Goal: Find specific page/section: Find specific page/section

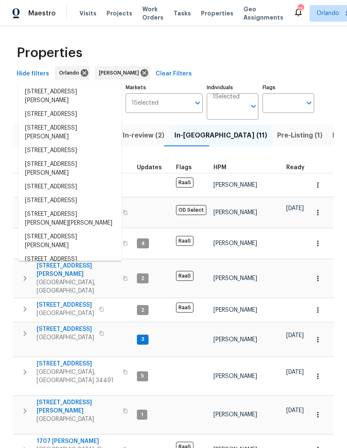
scroll to position [0, 17]
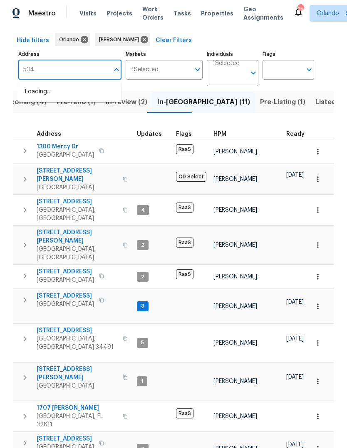
type input "5349"
click at [95, 99] on li "[STREET_ADDRESS]" at bounding box center [69, 106] width 103 height 14
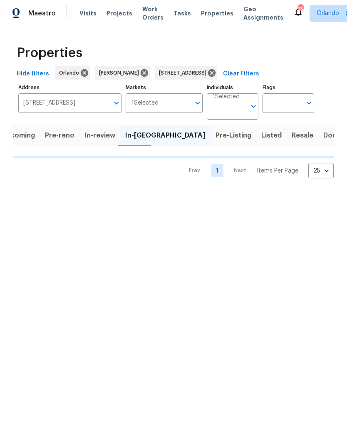
scroll to position [0, 7]
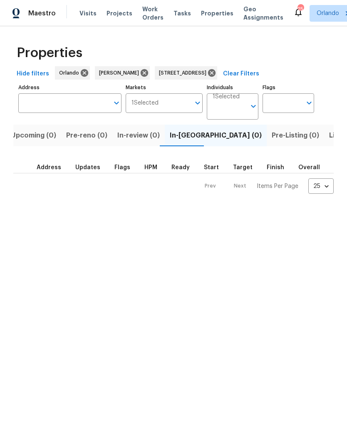
type input "[STREET_ADDRESS]"
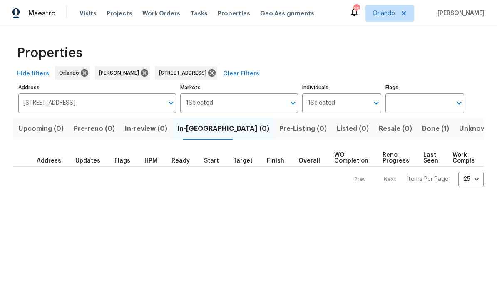
click at [347, 131] on span "Done (1)" at bounding box center [435, 129] width 27 height 12
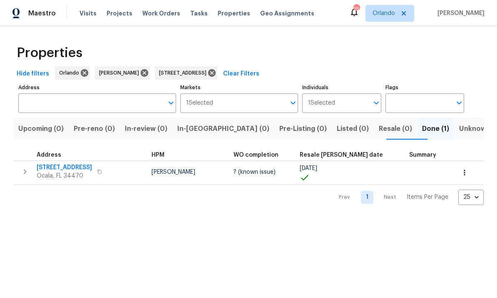
type input "[STREET_ADDRESS]"
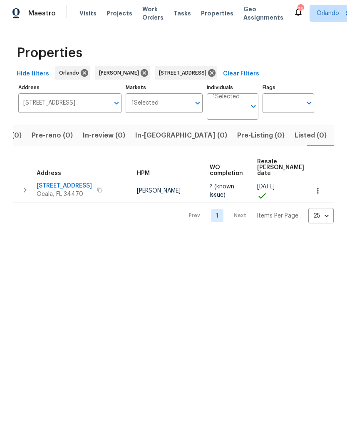
scroll to position [0, 51]
click at [60, 192] on span "Ocala, FL 34470" at bounding box center [64, 194] width 55 height 8
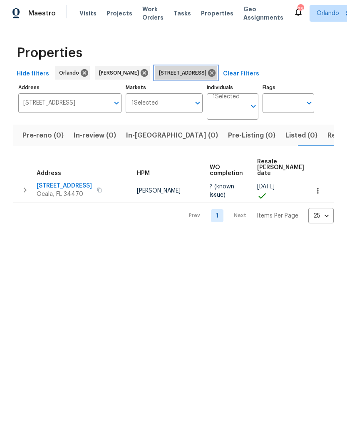
click at [217, 72] on icon at bounding box center [211, 72] width 9 height 9
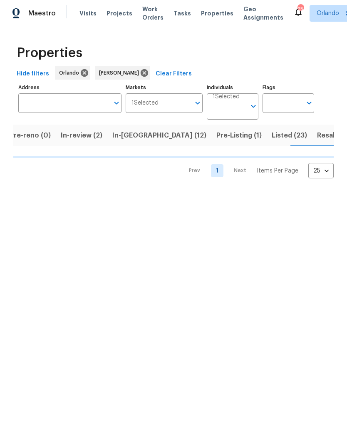
scroll to position [0, 64]
click at [140, 75] on icon at bounding box center [144, 72] width 9 height 9
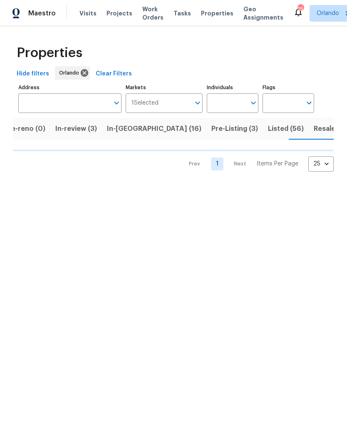
click at [48, 101] on input "Address" at bounding box center [63, 103] width 91 height 20
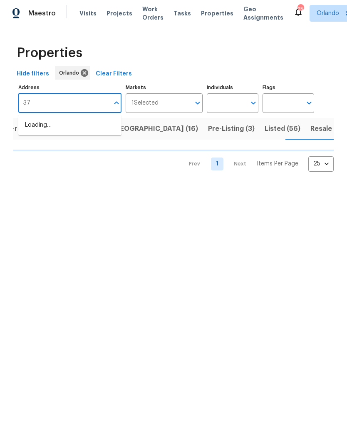
type input "378"
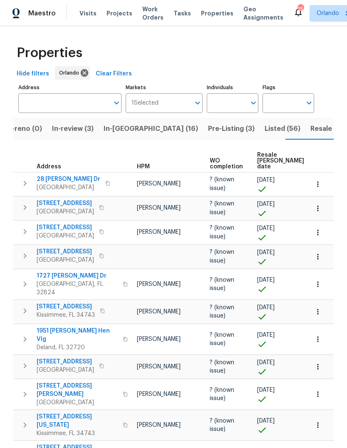
click at [40, 89] on label "Address" at bounding box center [69, 87] width 103 height 5
click at [40, 93] on input "Address" at bounding box center [63, 103] width 91 height 20
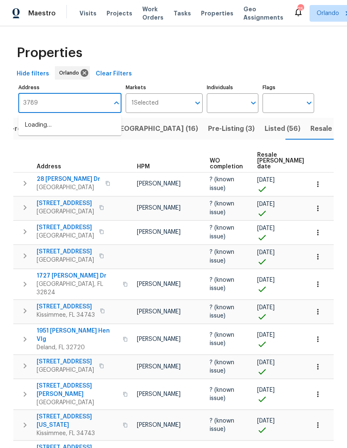
type input "3789"
click at [52, 146] on li "[STREET_ADDRESS]" at bounding box center [69, 139] width 103 height 14
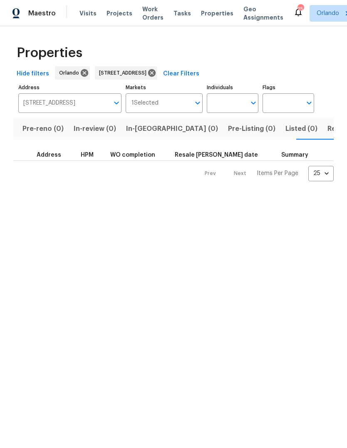
scroll to position [0, 51]
click at [328, 128] on span "Resale (1)" at bounding box center [343, 129] width 31 height 12
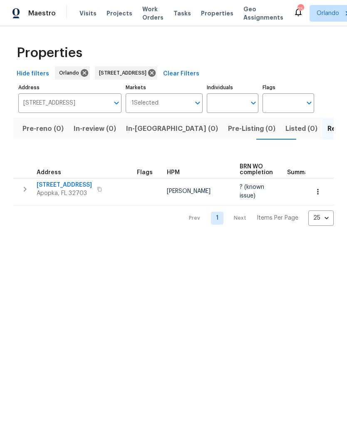
click at [49, 185] on span "[STREET_ADDRESS]" at bounding box center [64, 185] width 55 height 8
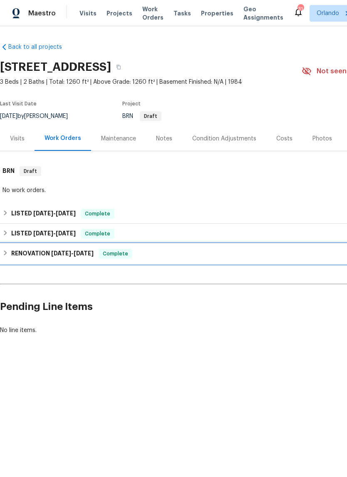
click at [23, 256] on h6 "RENOVATION 7/16/25 - 8/16/25" at bounding box center [52, 254] width 82 height 10
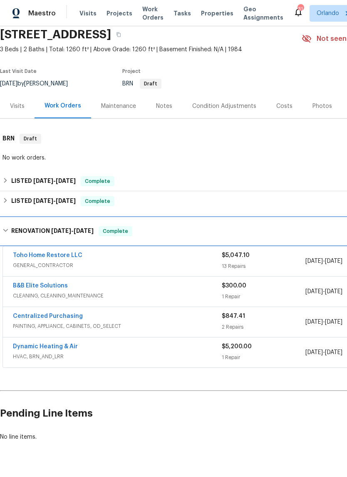
scroll to position [32, 0]
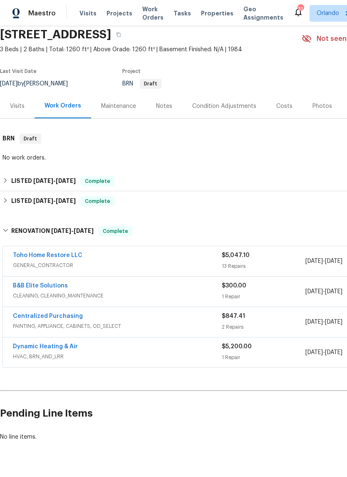
click at [39, 347] on link "Dynamic Heating & Air" at bounding box center [45, 347] width 65 height 6
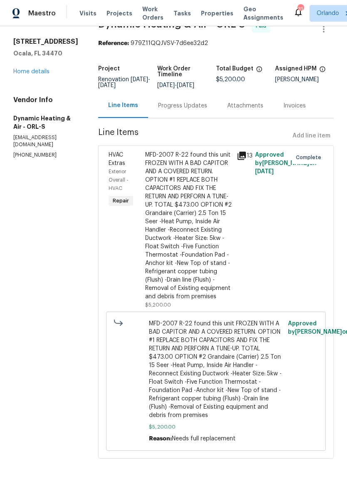
scroll to position [20, 0]
click at [177, 110] on div "Progress Updates" at bounding box center [182, 106] width 49 height 8
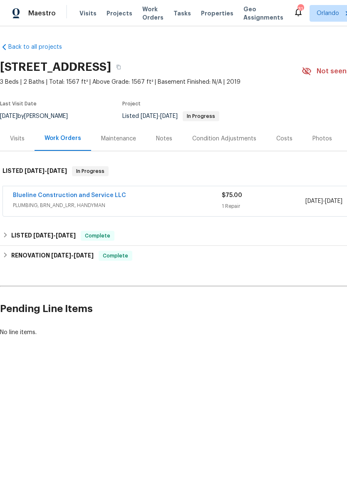
click at [30, 196] on link "Blueline Construction and Service LLC" at bounding box center [69, 195] width 113 height 6
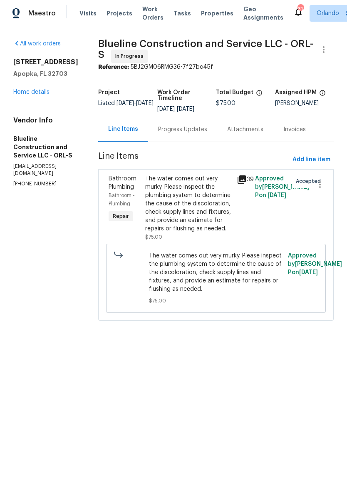
click at [191, 140] on div "Progress Updates" at bounding box center [182, 129] width 69 height 25
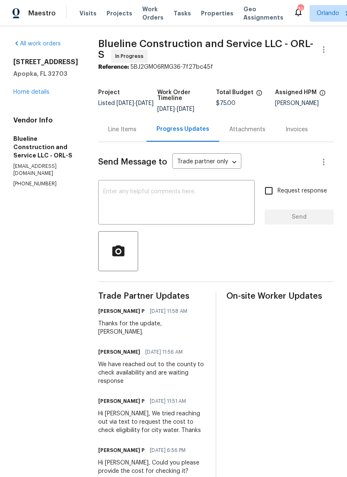
click at [25, 94] on link "Home details" at bounding box center [31, 92] width 36 height 6
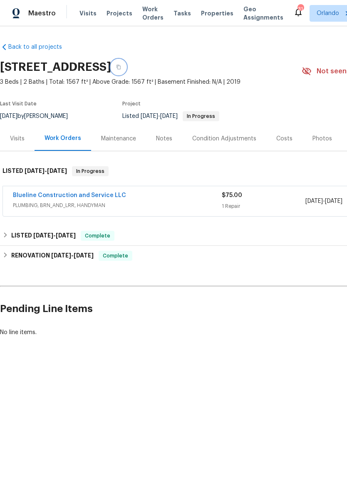
click at [126, 66] on button "button" at bounding box center [118, 67] width 15 height 15
